Goal: Navigation & Orientation: Find specific page/section

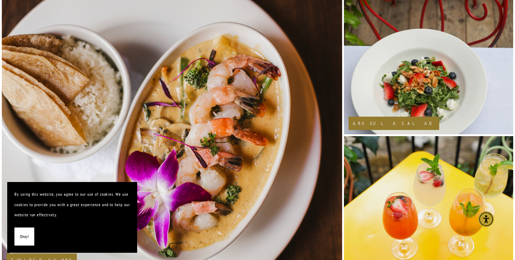
scroll to position [578, 0]
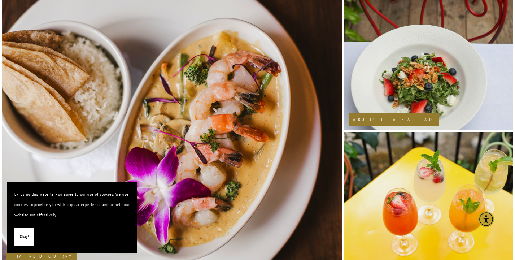
click at [19, 234] on button "Okay!" at bounding box center [24, 237] width 20 height 18
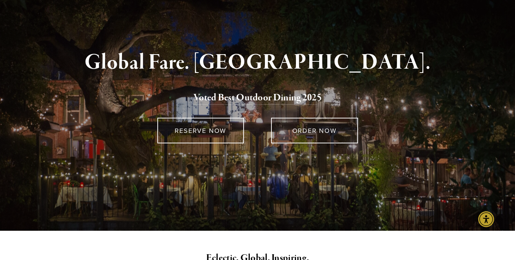
scroll to position [0, 0]
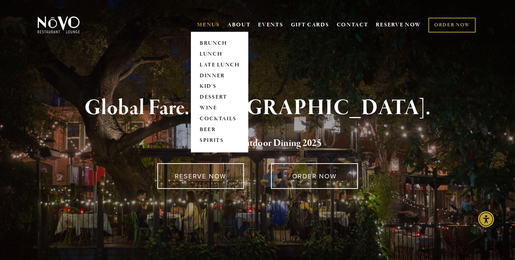
click at [206, 25] on link "MENUS" at bounding box center [208, 24] width 23 height 7
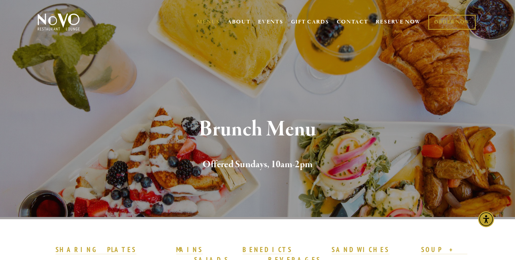
scroll to position [2, 0]
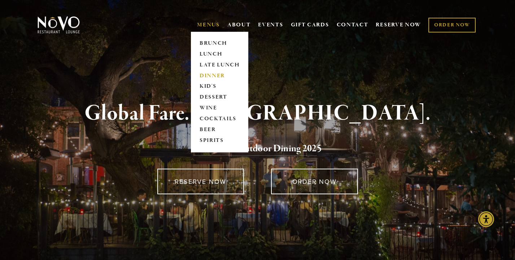
click at [210, 75] on link "DINNER" at bounding box center [219, 75] width 45 height 11
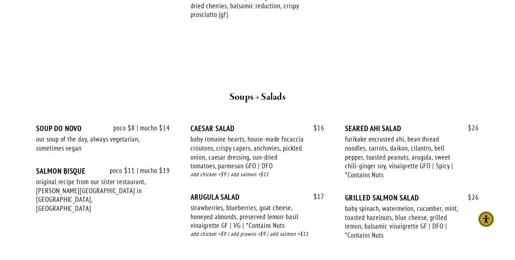
scroll to position [709, 0]
